Goal: Find specific page/section: Find specific page/section

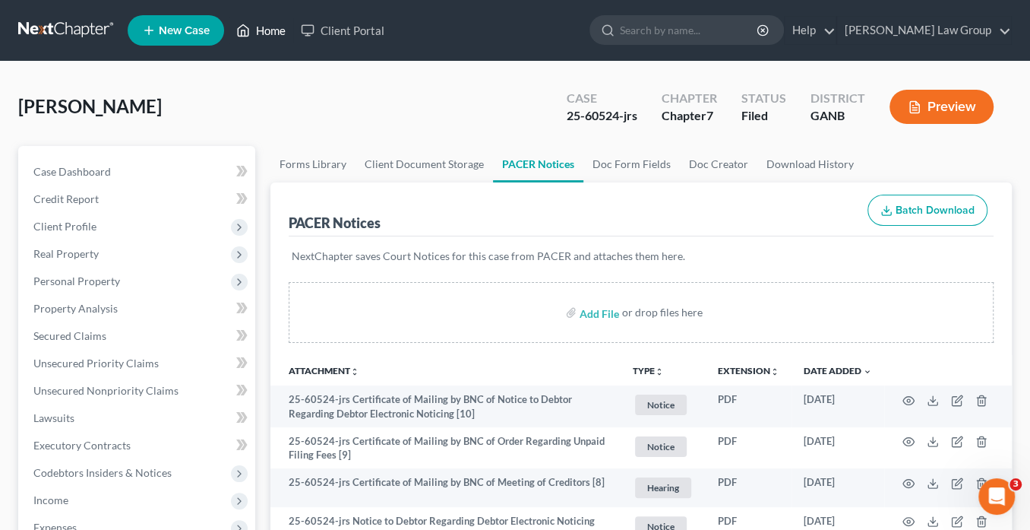
click at [263, 35] on link "Home" at bounding box center [261, 30] width 65 height 27
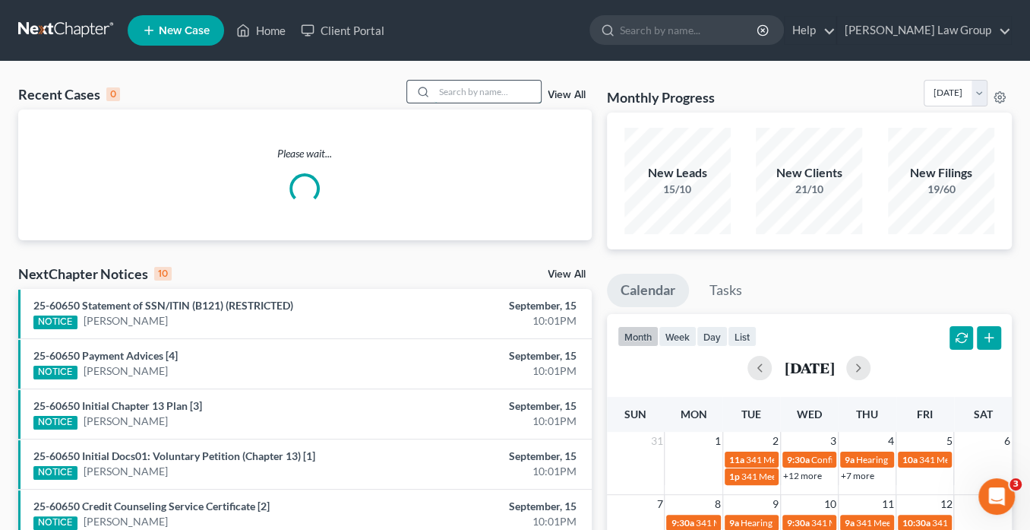
click at [446, 90] on input "search" at bounding box center [488, 92] width 106 height 22
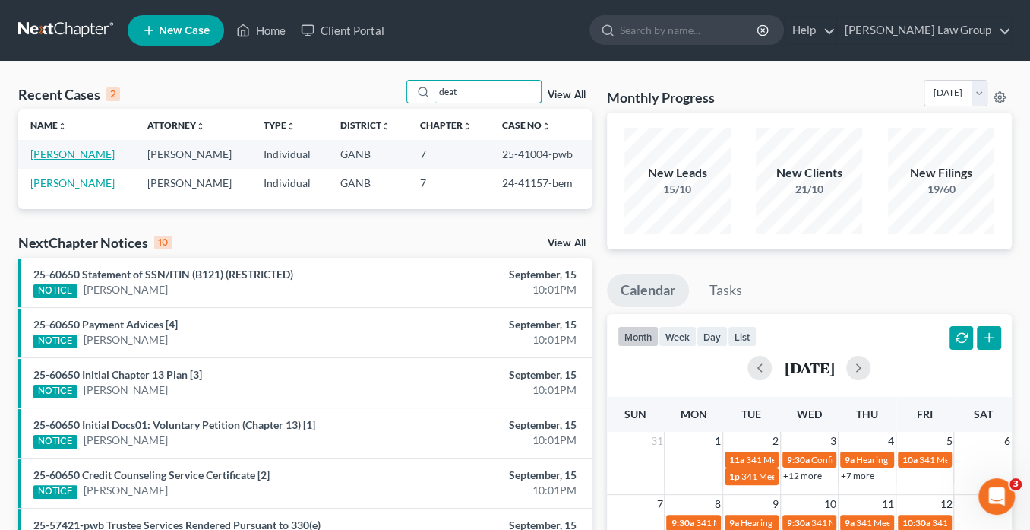
type input "deat"
click at [95, 152] on link "[PERSON_NAME]" at bounding box center [72, 153] width 84 height 13
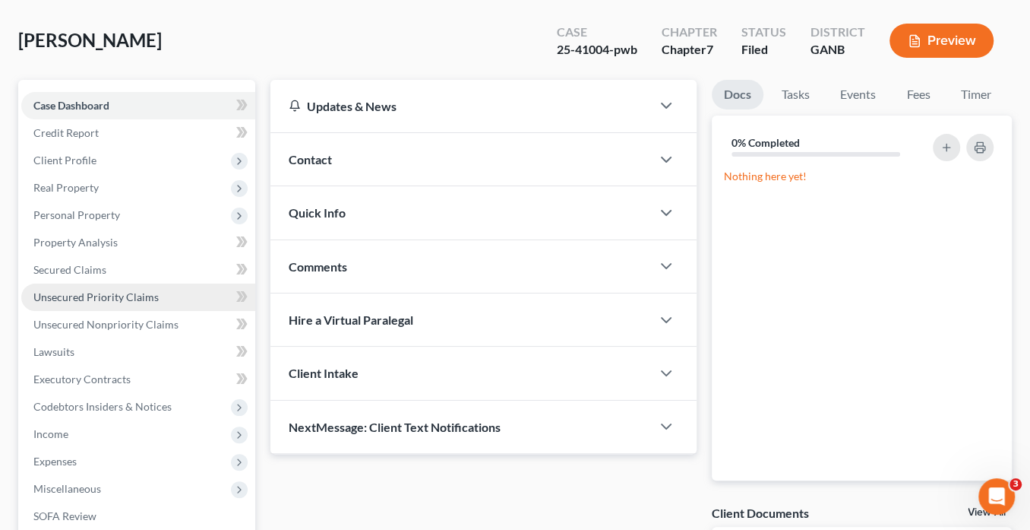
scroll to position [122, 0]
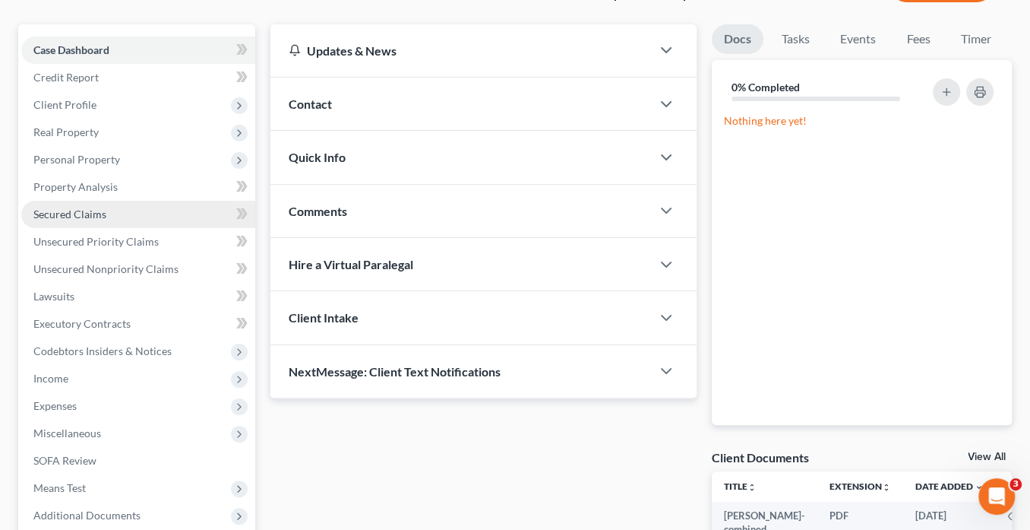
click at [80, 217] on span "Secured Claims" at bounding box center [69, 213] width 73 height 13
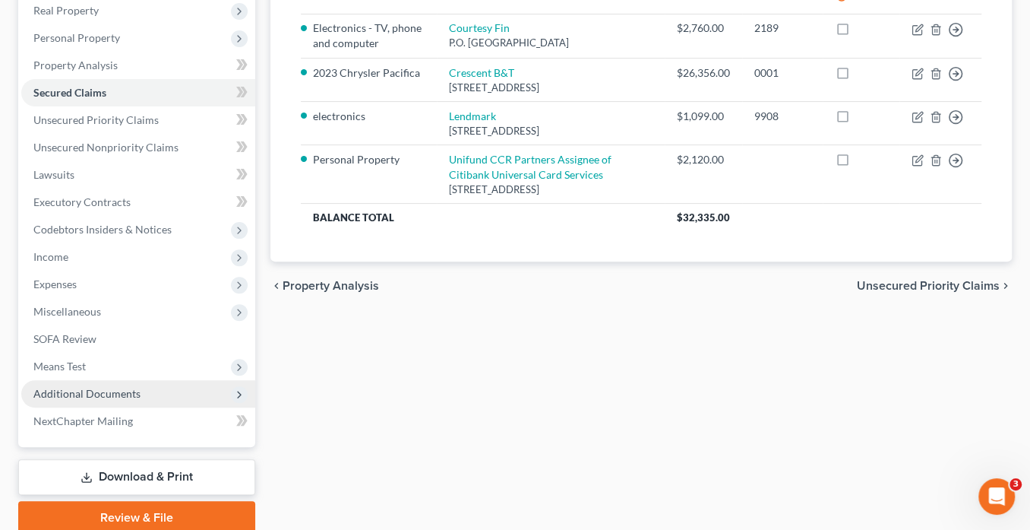
scroll to position [302, 0]
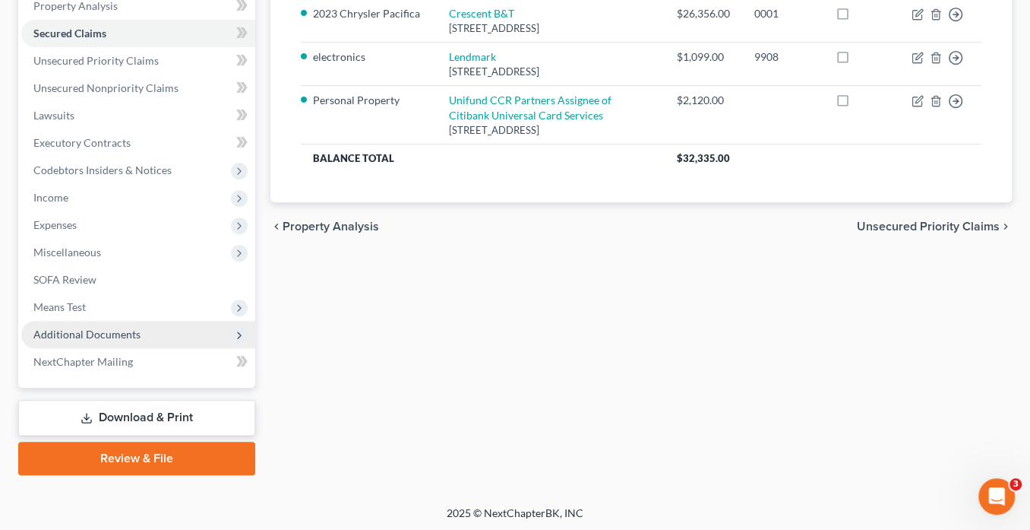
click at [170, 334] on span "Additional Documents" at bounding box center [138, 334] width 234 height 27
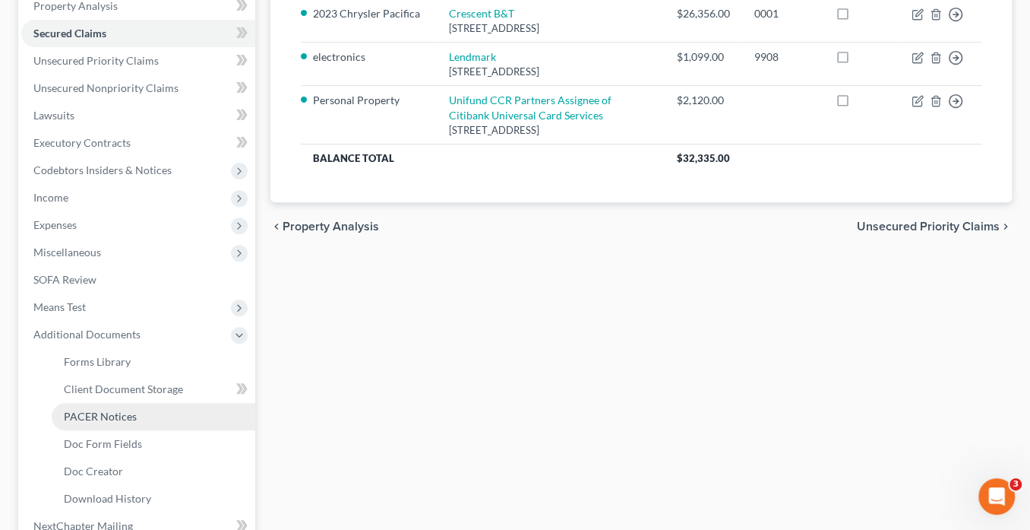
click at [179, 411] on link "PACER Notices" at bounding box center [154, 416] width 204 height 27
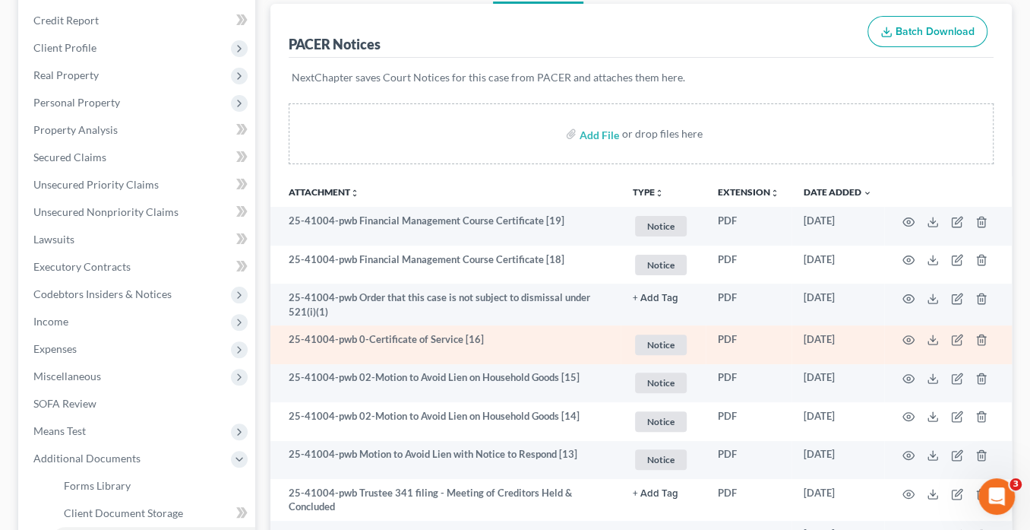
scroll to position [243, 0]
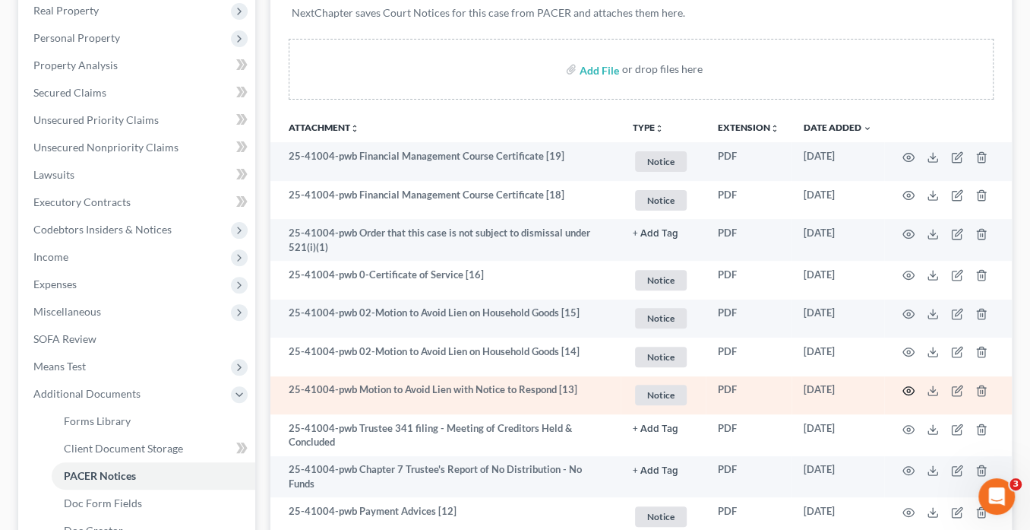
click at [909, 389] on circle "button" at bounding box center [908, 390] width 3 height 3
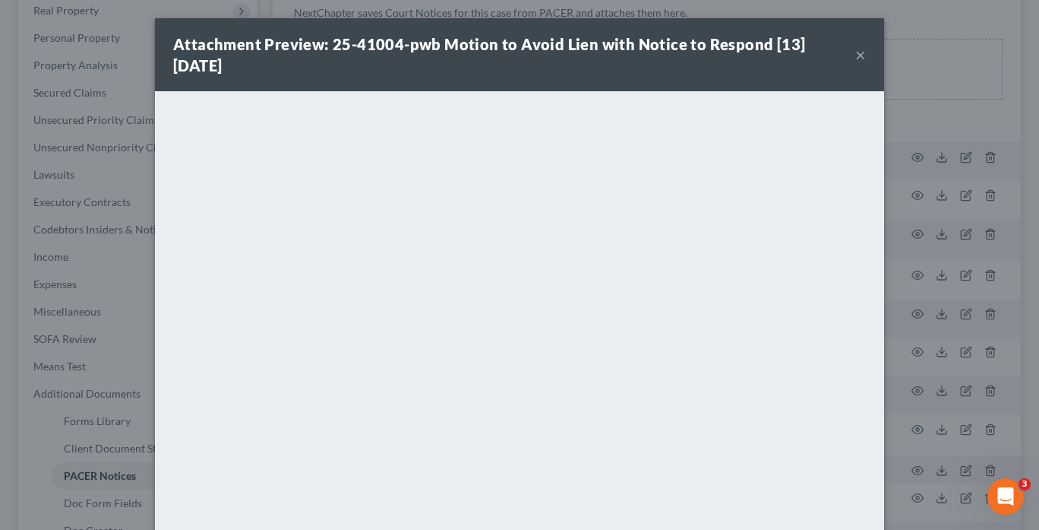
click at [859, 55] on button "×" at bounding box center [861, 55] width 11 height 18
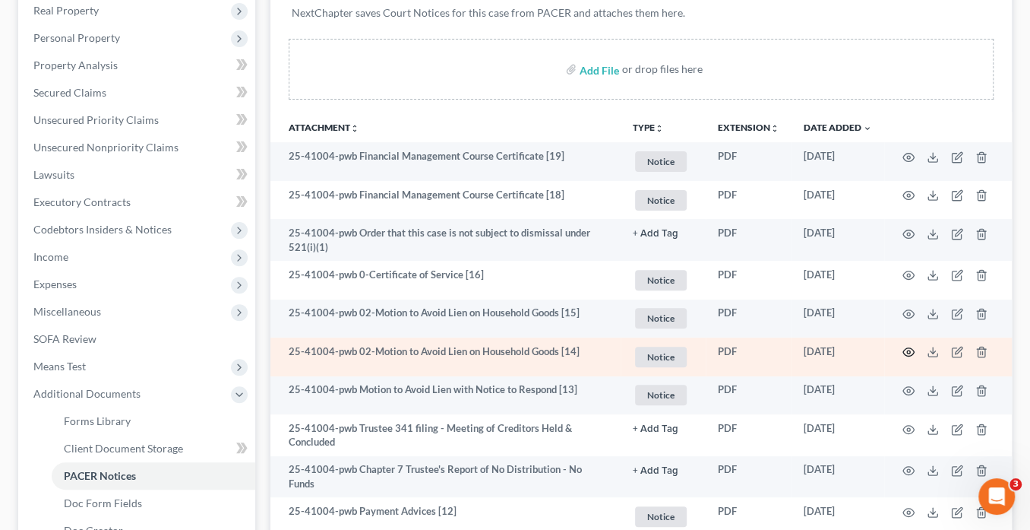
click at [906, 348] on icon "button" at bounding box center [908, 352] width 11 height 8
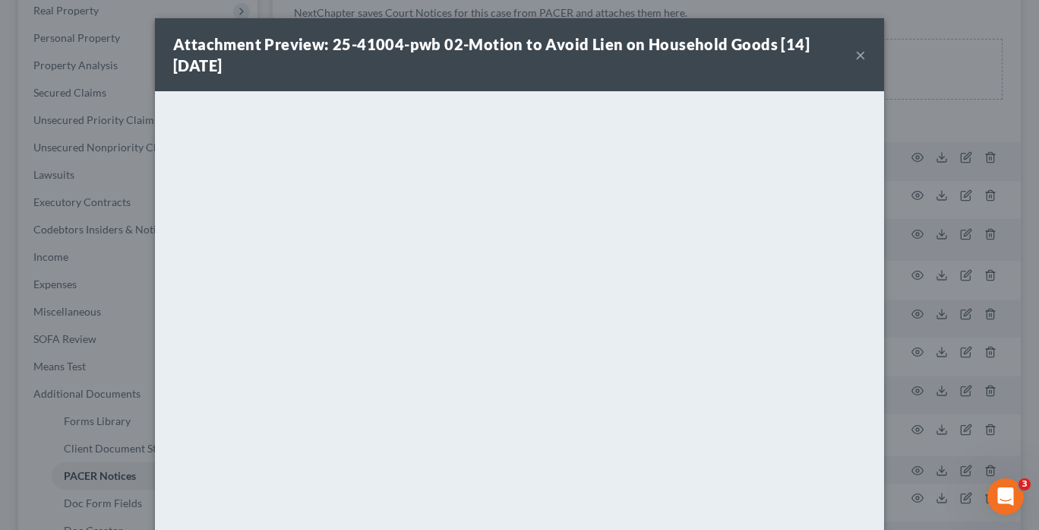
click at [856, 52] on button "×" at bounding box center [861, 55] width 11 height 18
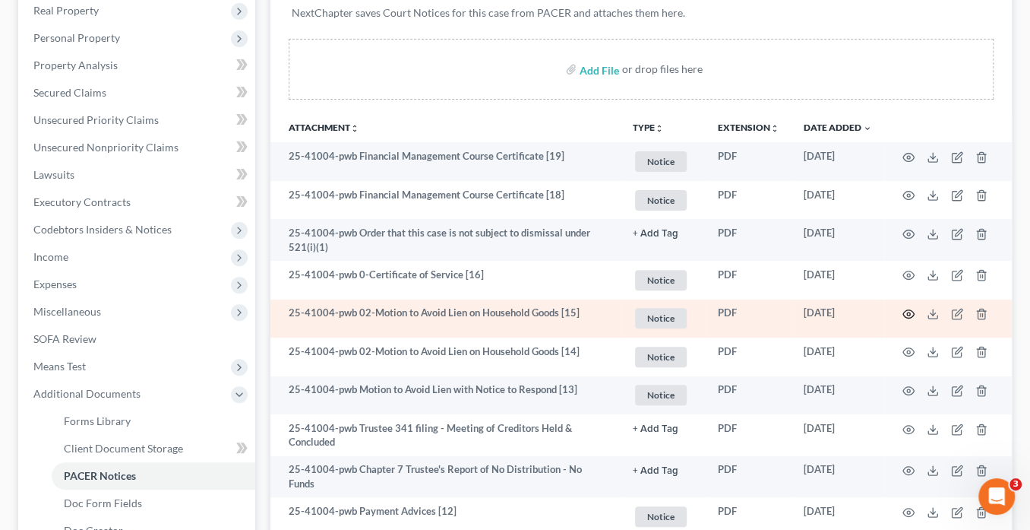
click at [909, 310] on icon "button" at bounding box center [908, 314] width 11 height 8
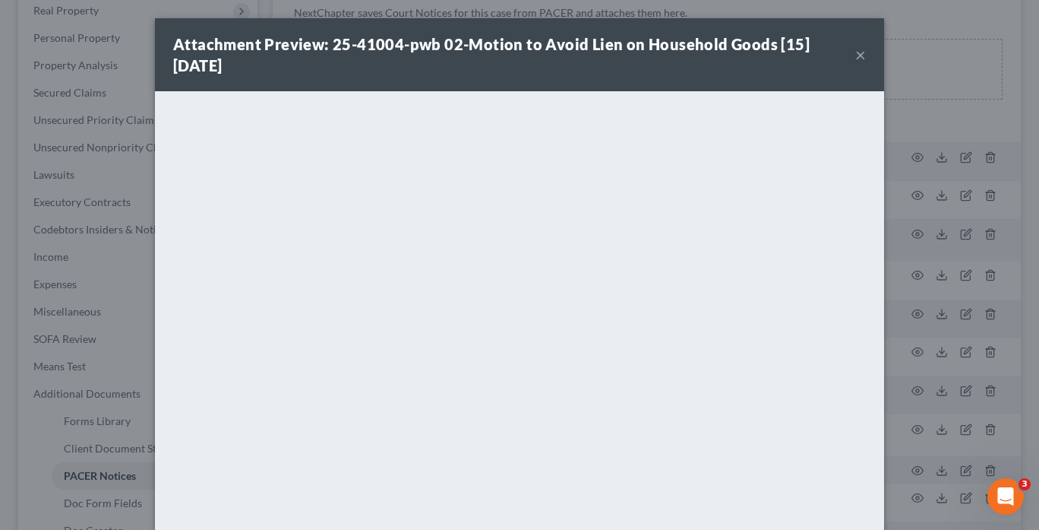
click at [858, 54] on button "×" at bounding box center [861, 55] width 11 height 18
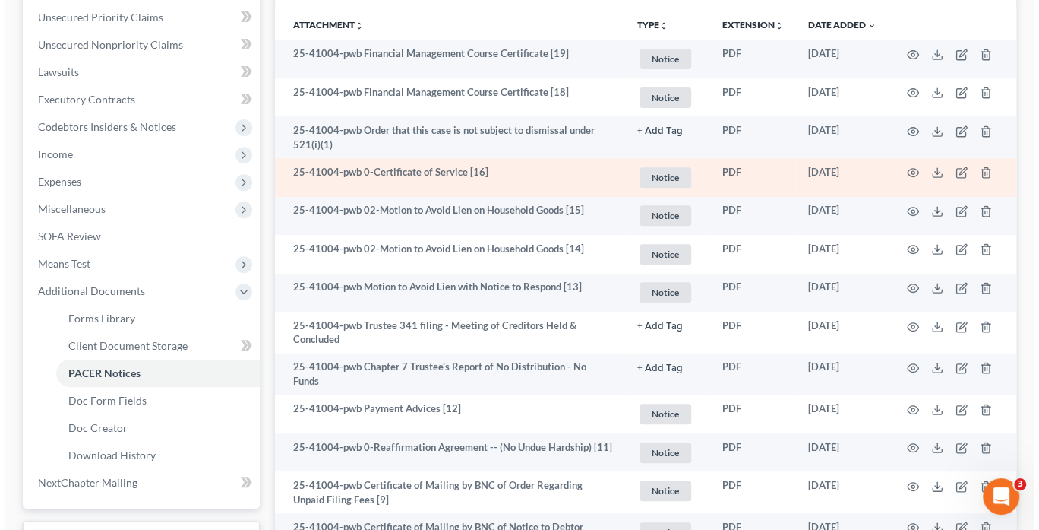
scroll to position [365, 0]
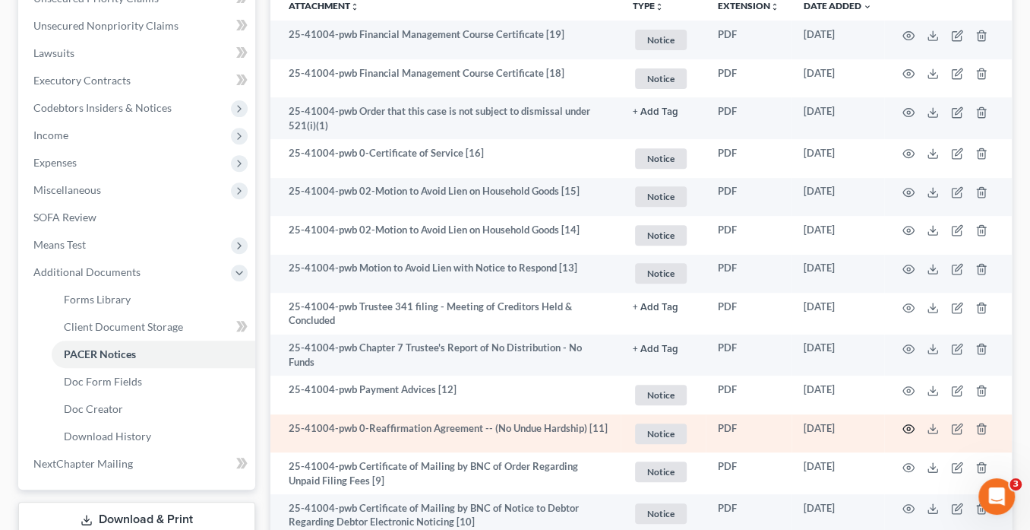
click at [908, 422] on icon "button" at bounding box center [909, 428] width 12 height 12
